Goal: Task Accomplishment & Management: Manage account settings

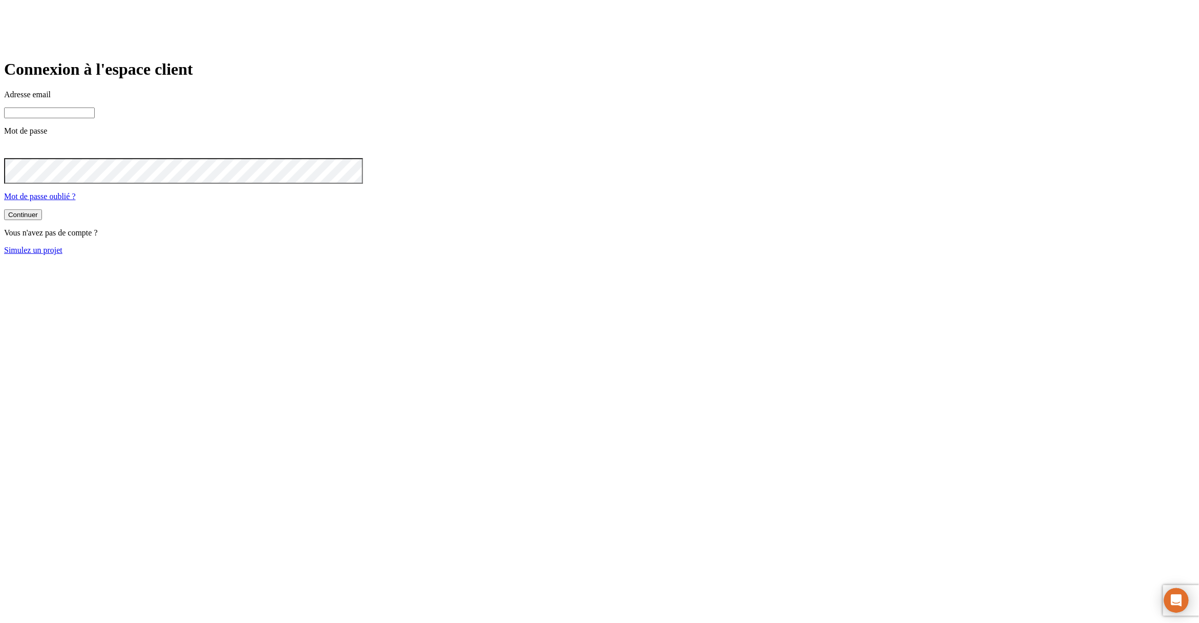
click at [95, 118] on input at bounding box center [49, 112] width 91 height 11
paste input "[PERSON_NAME][DOMAIN_NAME][EMAIL_ADDRESS][DOMAIN_NAME]"
type input "james.bond+6215@nalo.fr"
click at [4, 209] on button "Continuer" at bounding box center [23, 214] width 38 height 11
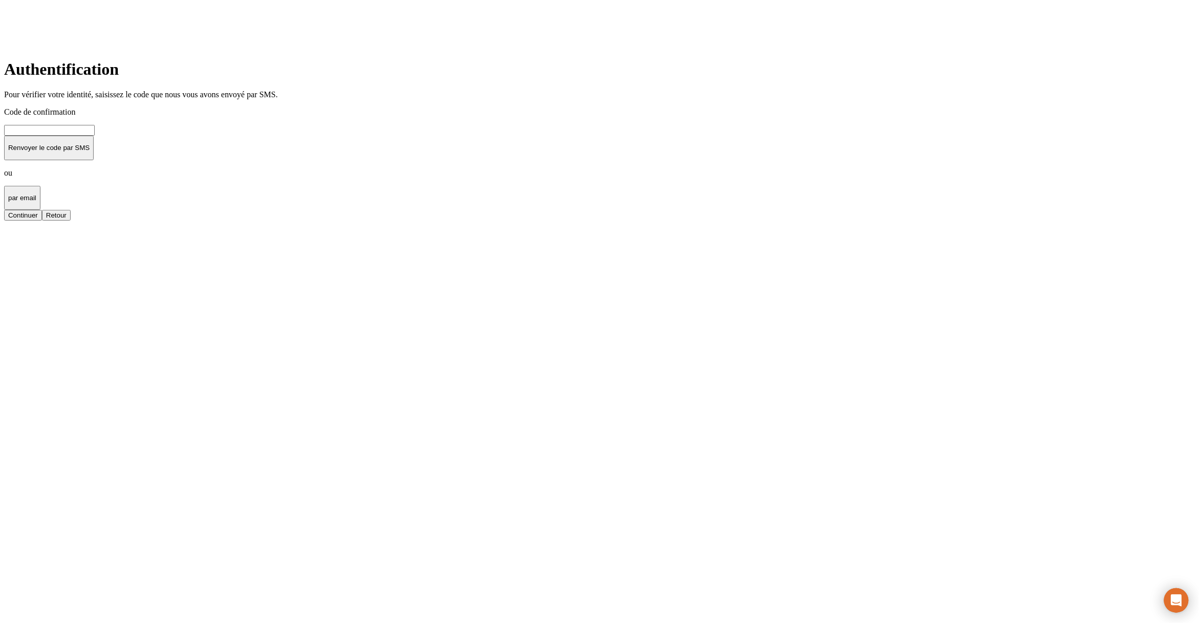
click at [95, 136] on input at bounding box center [49, 130] width 91 height 11
type input "000000"
click at [4, 210] on button "Continuer" at bounding box center [23, 215] width 38 height 11
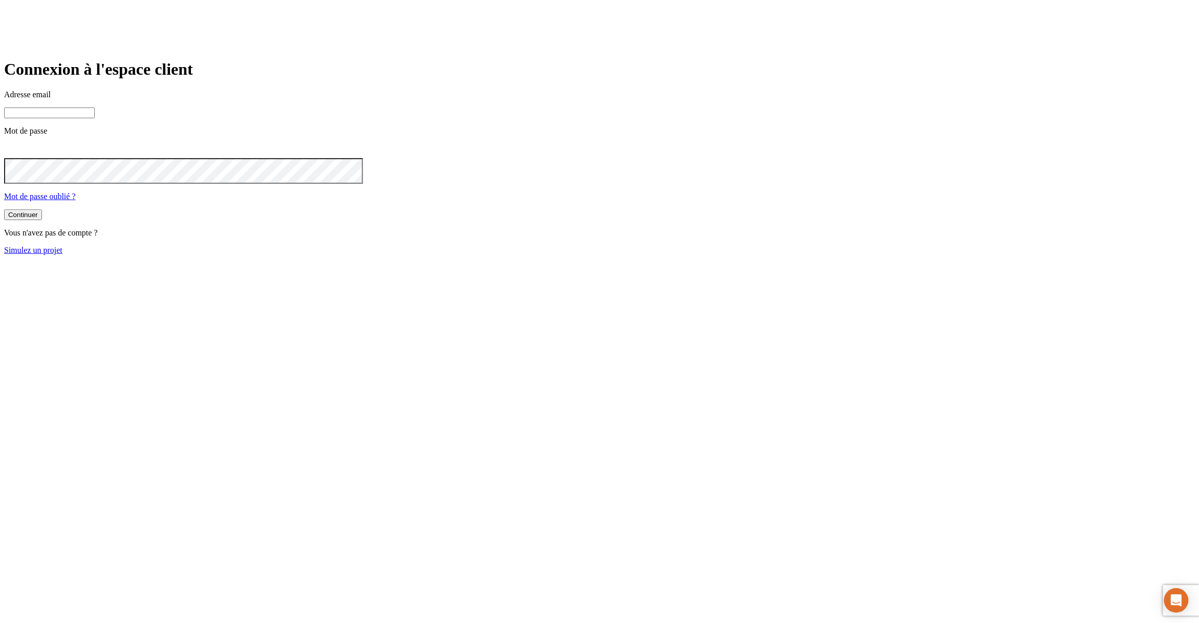
click at [95, 118] on input at bounding box center [49, 112] width 91 height 11
paste input "james.bond+6215@nalo.fr"
type input "james.bond+6215@nalo.fr"
click at [4, 209] on button "Continuer" at bounding box center [23, 214] width 38 height 11
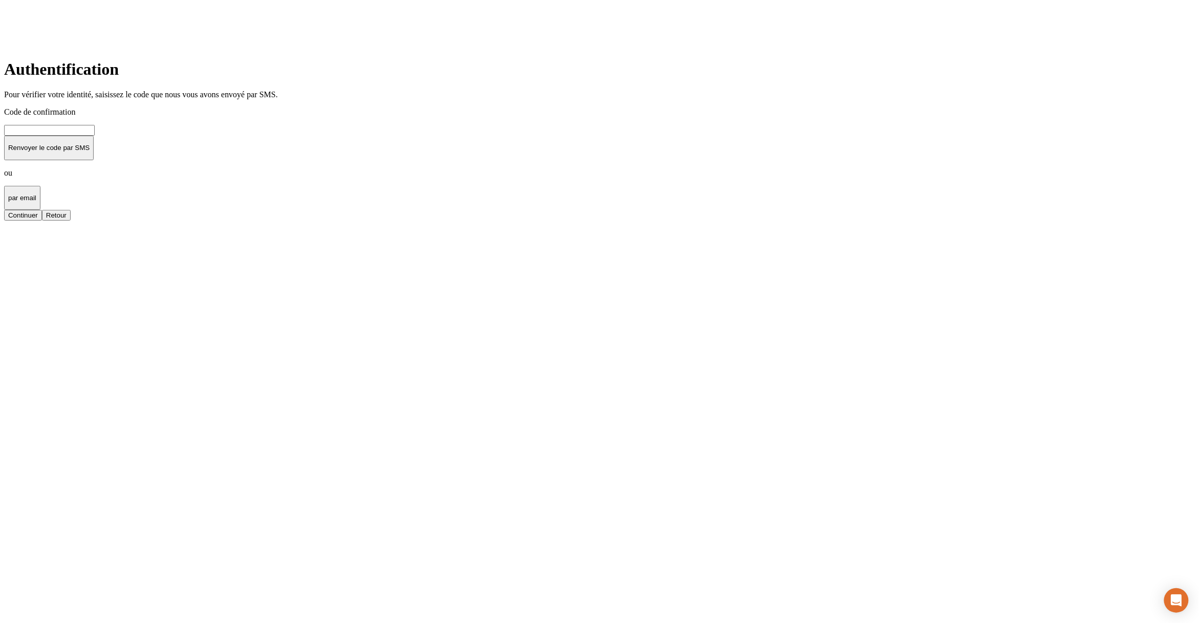
click at [95, 136] on input at bounding box center [49, 130] width 91 height 11
type input "000000"
click at [4, 210] on button "Continuer" at bounding box center [23, 215] width 38 height 11
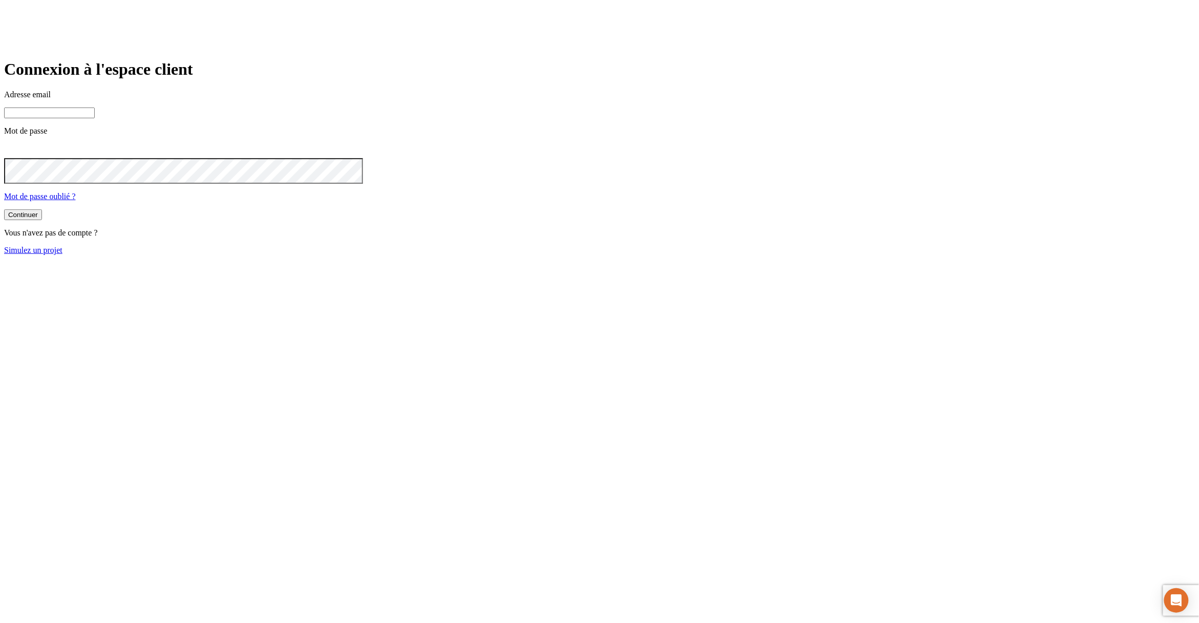
click at [95, 118] on input at bounding box center [49, 112] width 91 height 11
paste input "[PERSON_NAME][DOMAIN_NAME][EMAIL_ADDRESS][DOMAIN_NAME]"
type input "[PERSON_NAME][DOMAIN_NAME][EMAIL_ADDRESS][DOMAIN_NAME]"
click at [4, 209] on button "Continuer" at bounding box center [23, 214] width 38 height 11
